Goal: Task Accomplishment & Management: Complete application form

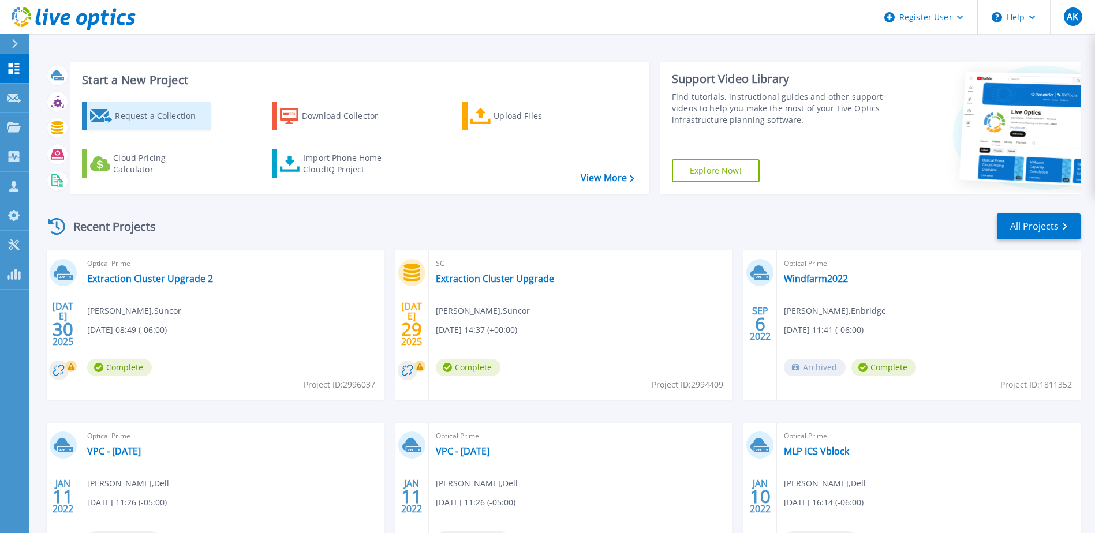
click at [186, 113] on div "Request a Collection" at bounding box center [161, 115] width 92 height 23
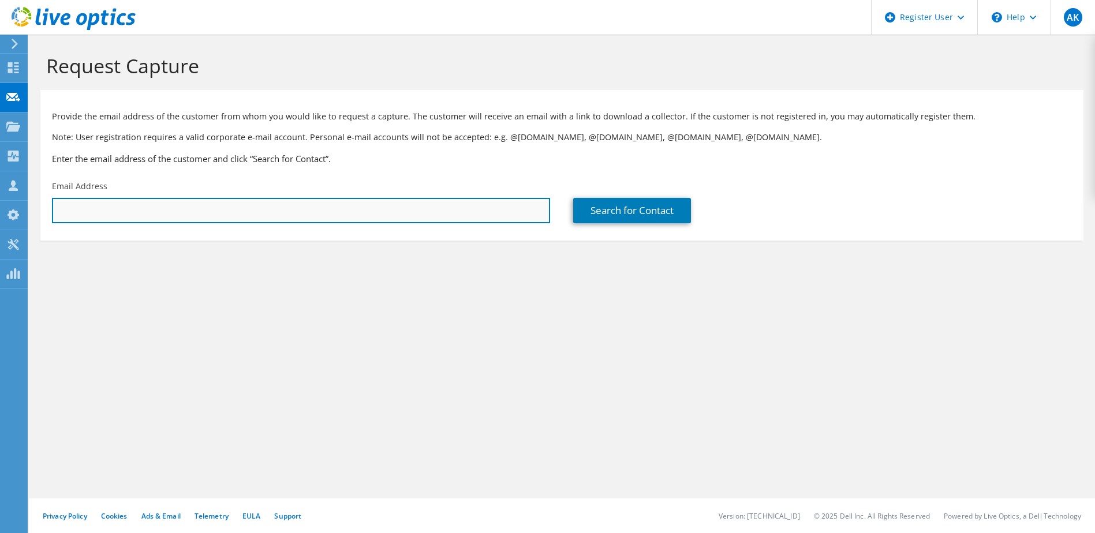
click at [148, 211] on input "text" at bounding box center [301, 210] width 498 height 25
type input "G"
type input "grogers2@atb.com"
